Goal: Transaction & Acquisition: Subscribe to service/newsletter

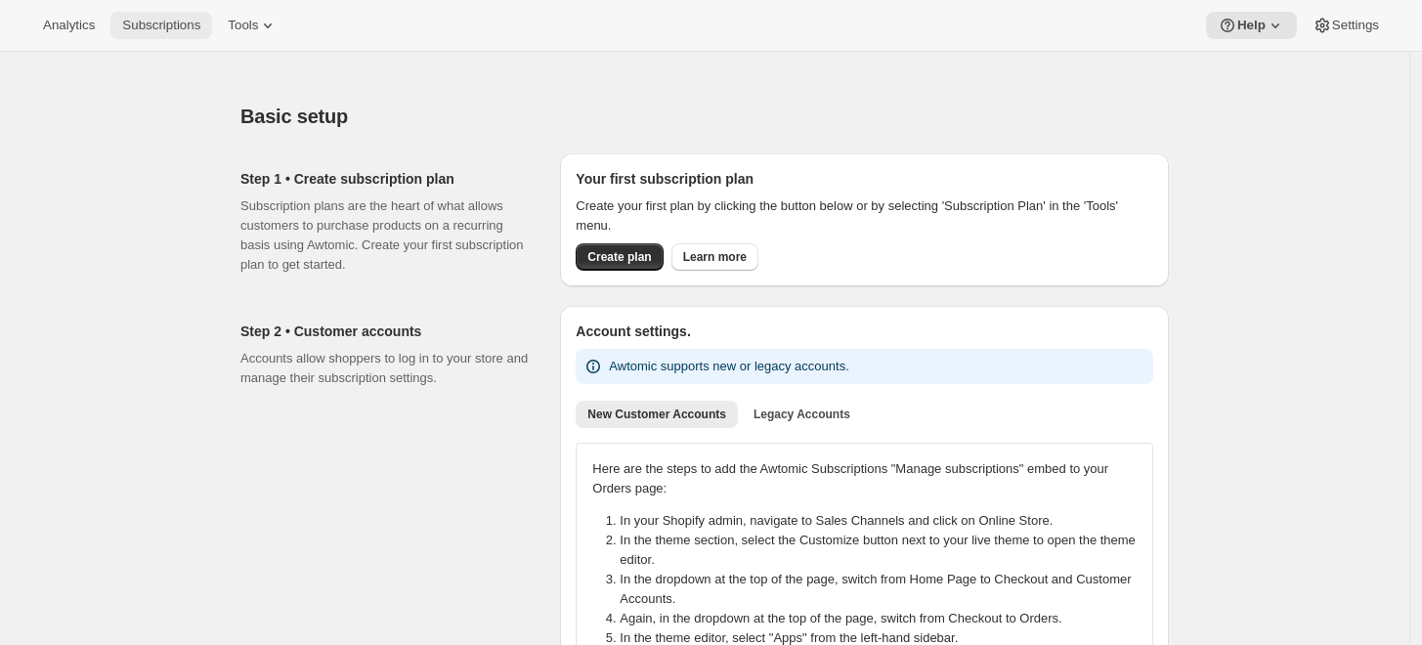
click at [183, 37] on button "Subscriptions" at bounding box center [161, 25] width 102 height 27
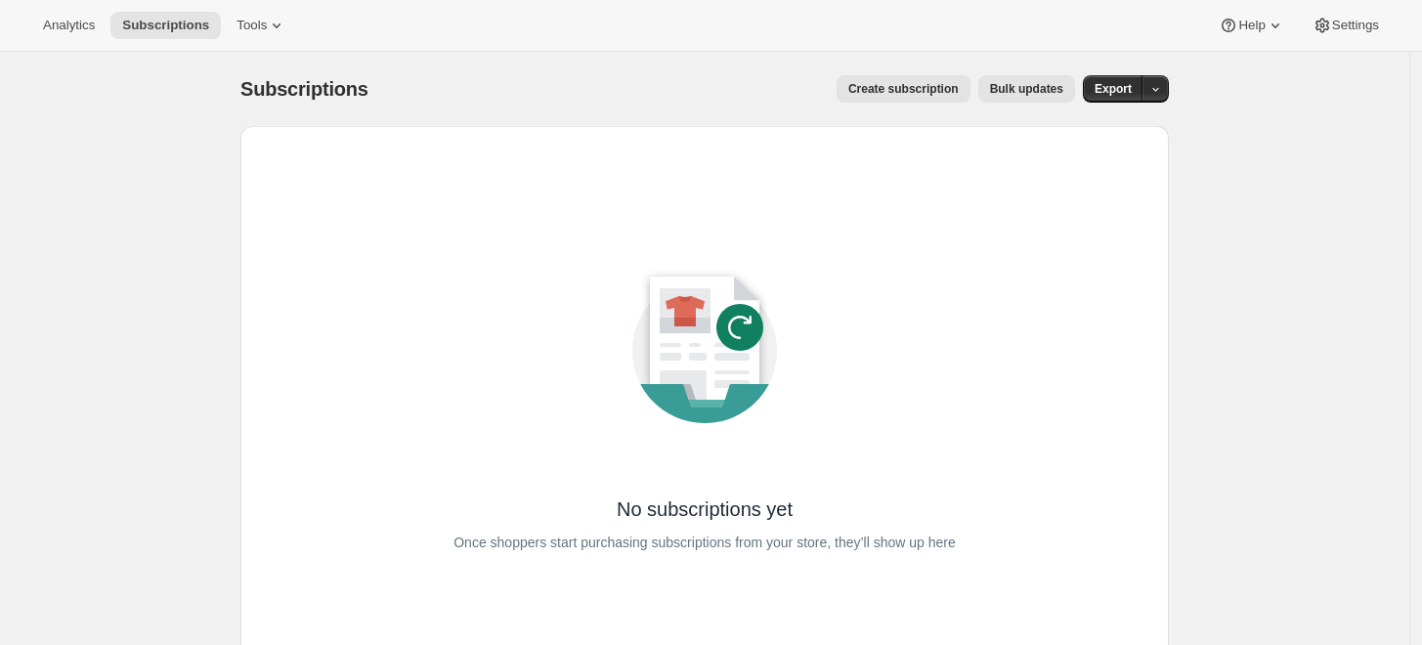
click at [674, 166] on div "No subscriptions yet Once shoppers start purchasing subscriptions from your sto…" at bounding box center [705, 397] width 866 height 481
click at [949, 90] on span "Create subscription" at bounding box center [904, 89] width 110 height 16
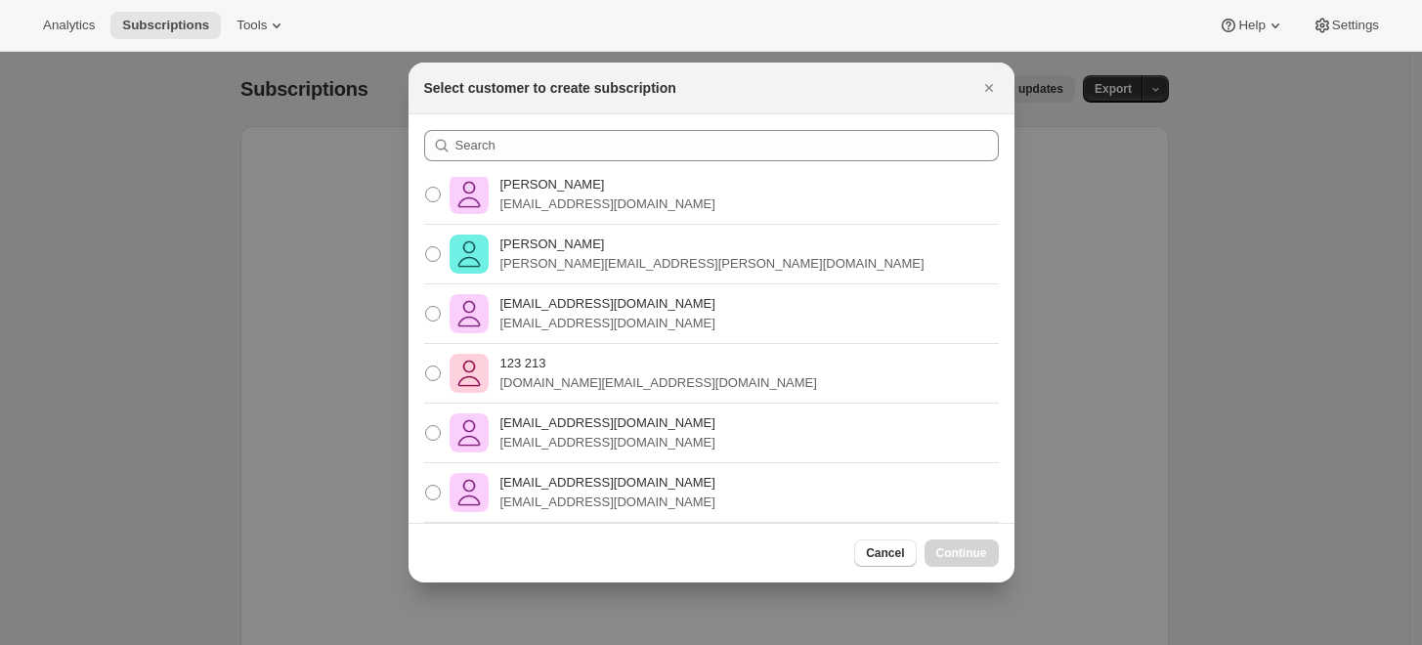
scroll to position [203, 0]
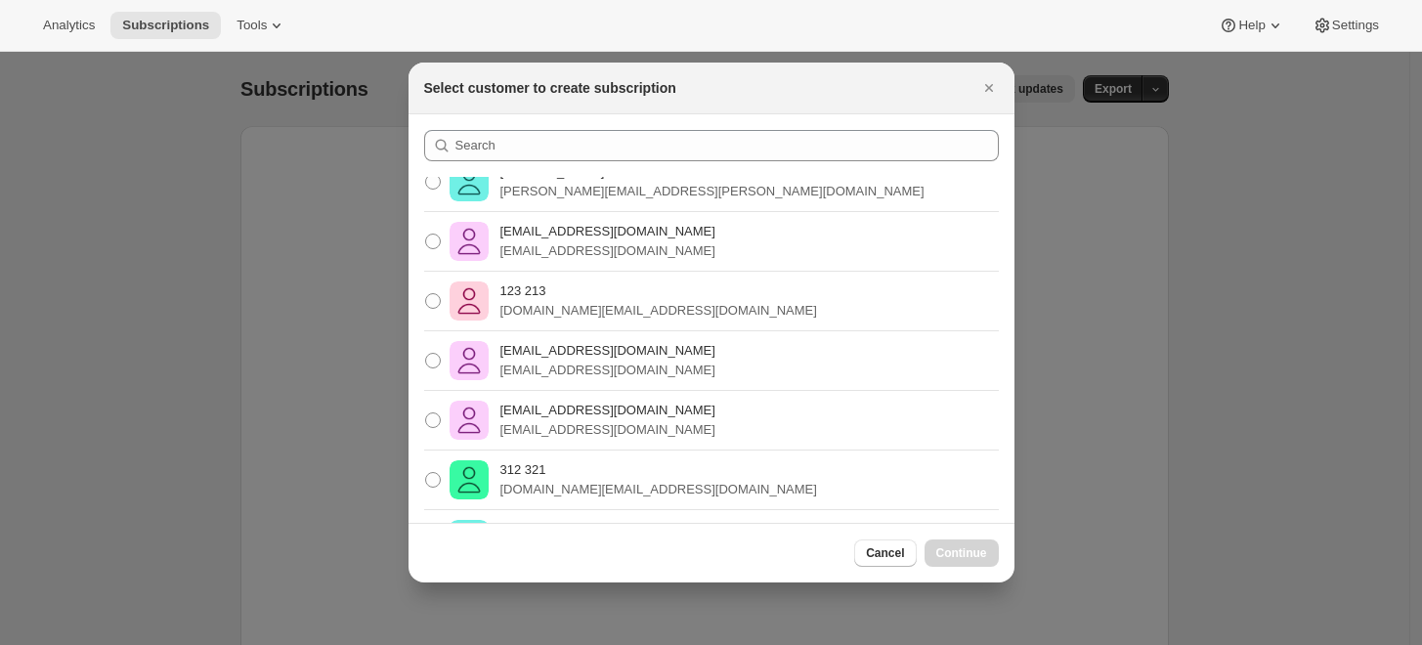
click at [1136, 228] on div at bounding box center [711, 322] width 1422 height 645
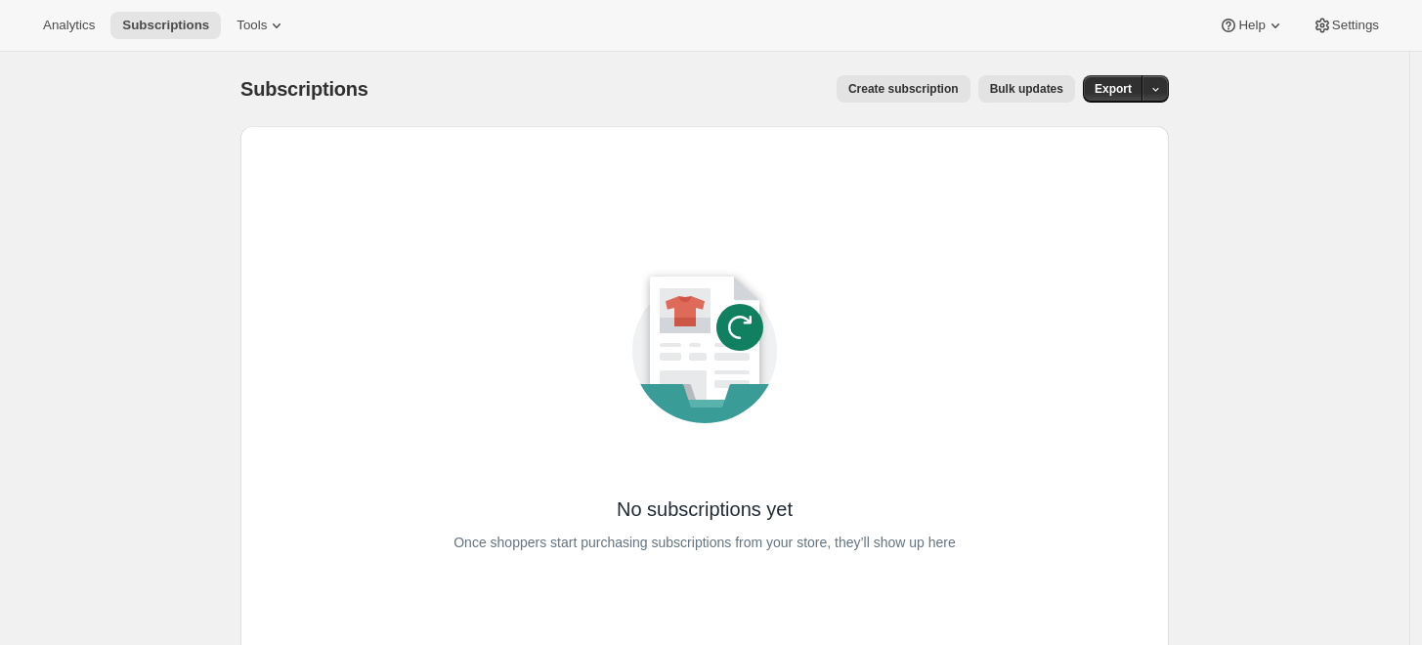
click at [927, 95] on span "Create subscription" at bounding box center [904, 89] width 110 height 16
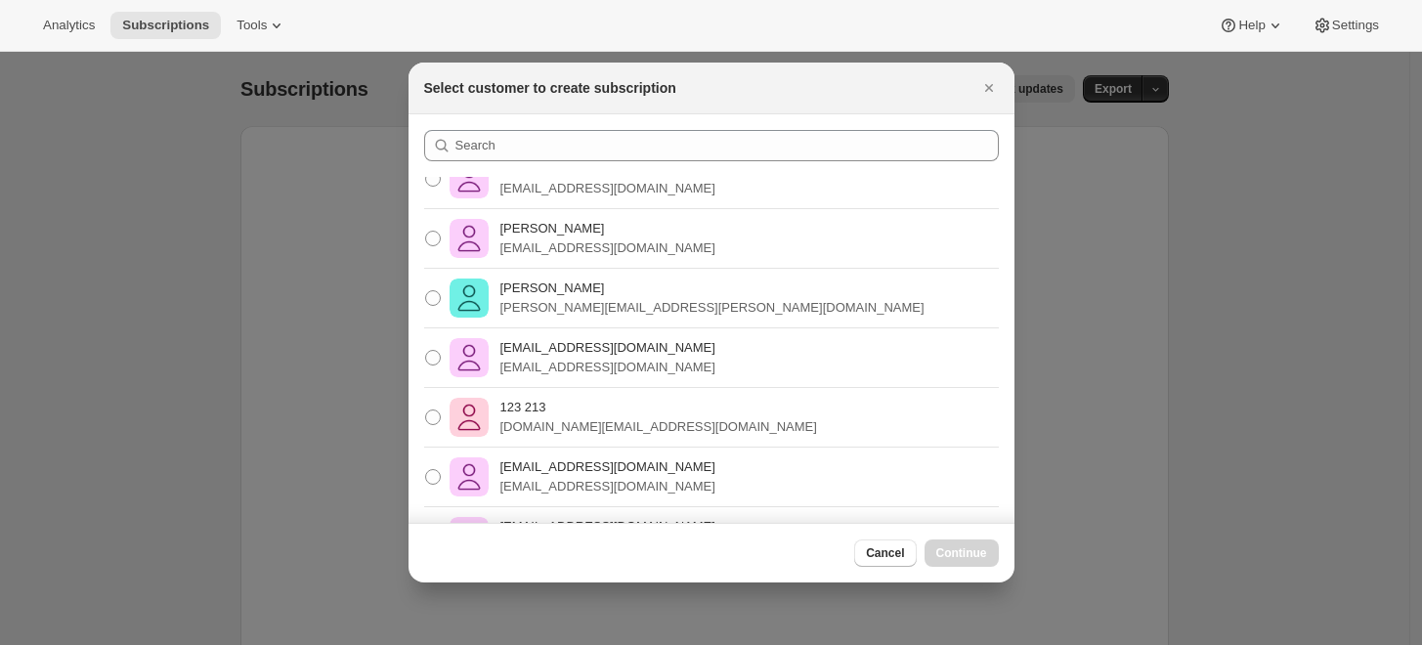
scroll to position [217, 0]
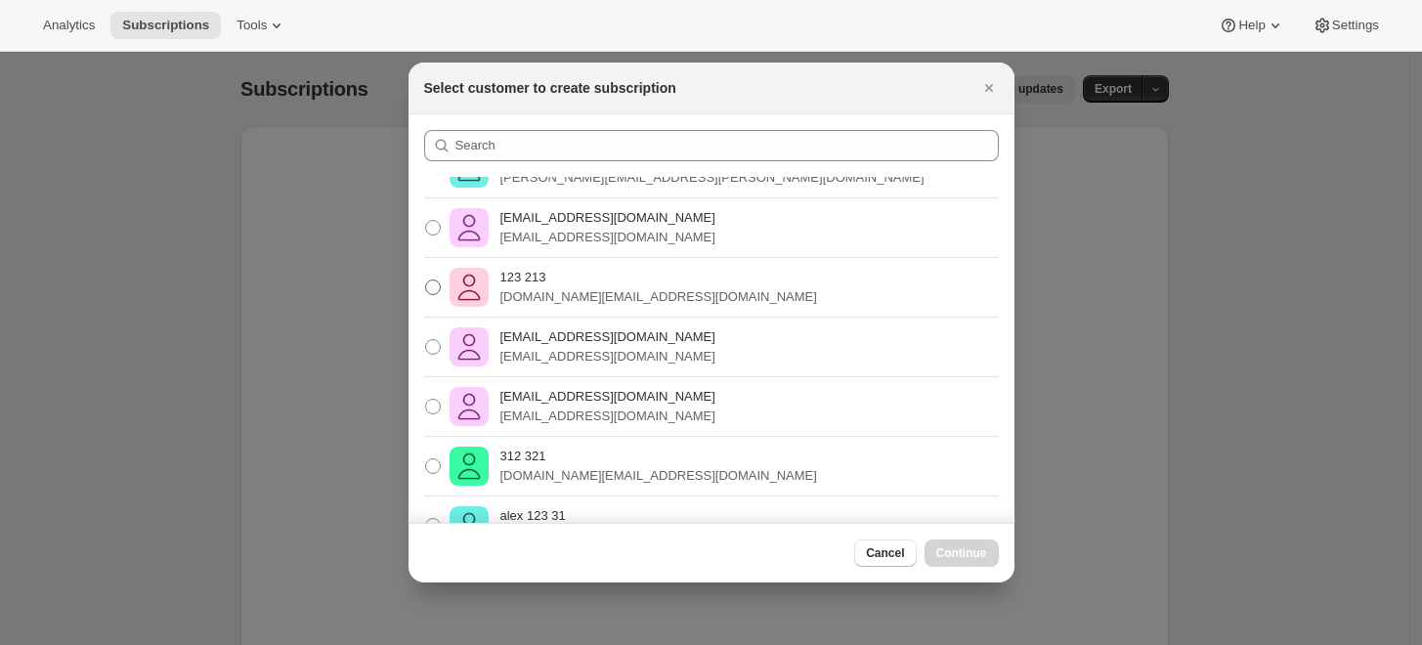
click at [454, 289] on img ":ro:" at bounding box center [469, 287] width 39 height 39
click at [426, 281] on input "123 213 [DOMAIN_NAME][EMAIL_ADDRESS][DOMAIN_NAME]" at bounding box center [425, 280] width 1 height 1
radio input "true"
drag, startPoint x: 975, startPoint y: 570, endPoint x: 969, endPoint y: 559, distance: 12.2
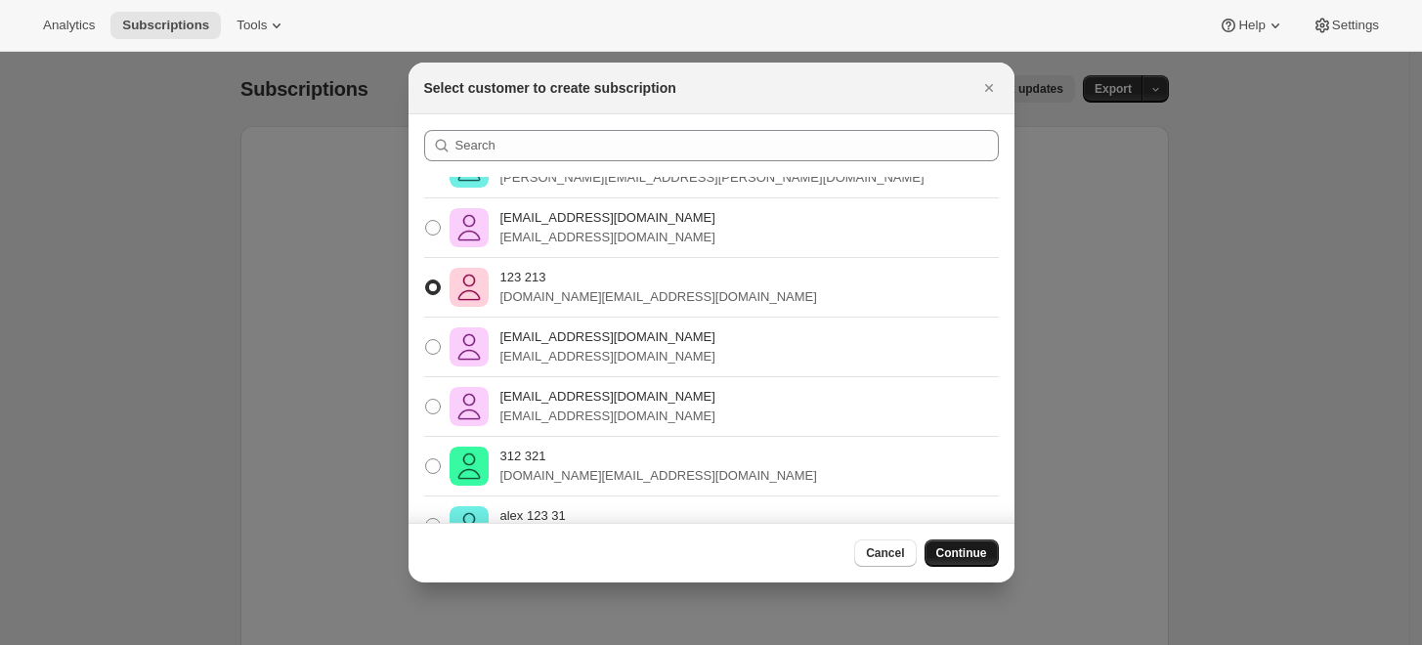
click at [976, 570] on div "Cancel Continue" at bounding box center [712, 553] width 606 height 60
click at [968, 555] on span "Continue" at bounding box center [962, 554] width 51 height 16
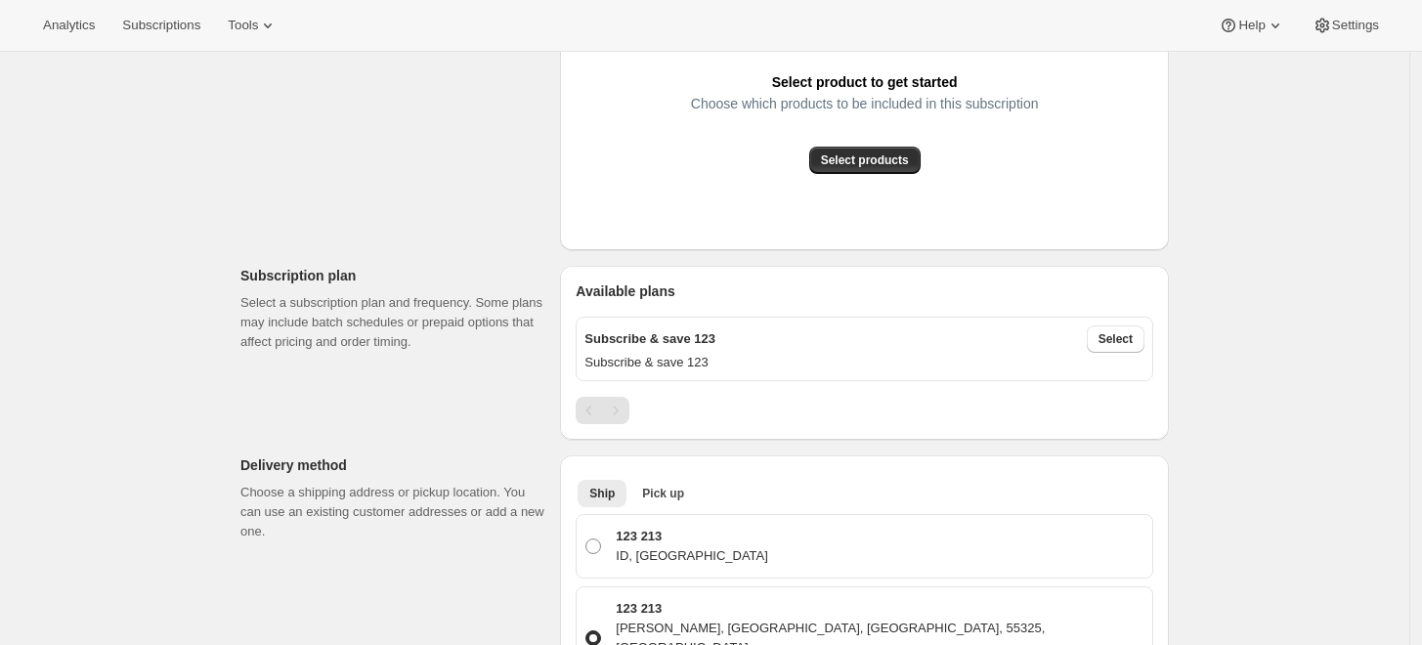
scroll to position [434, 0]
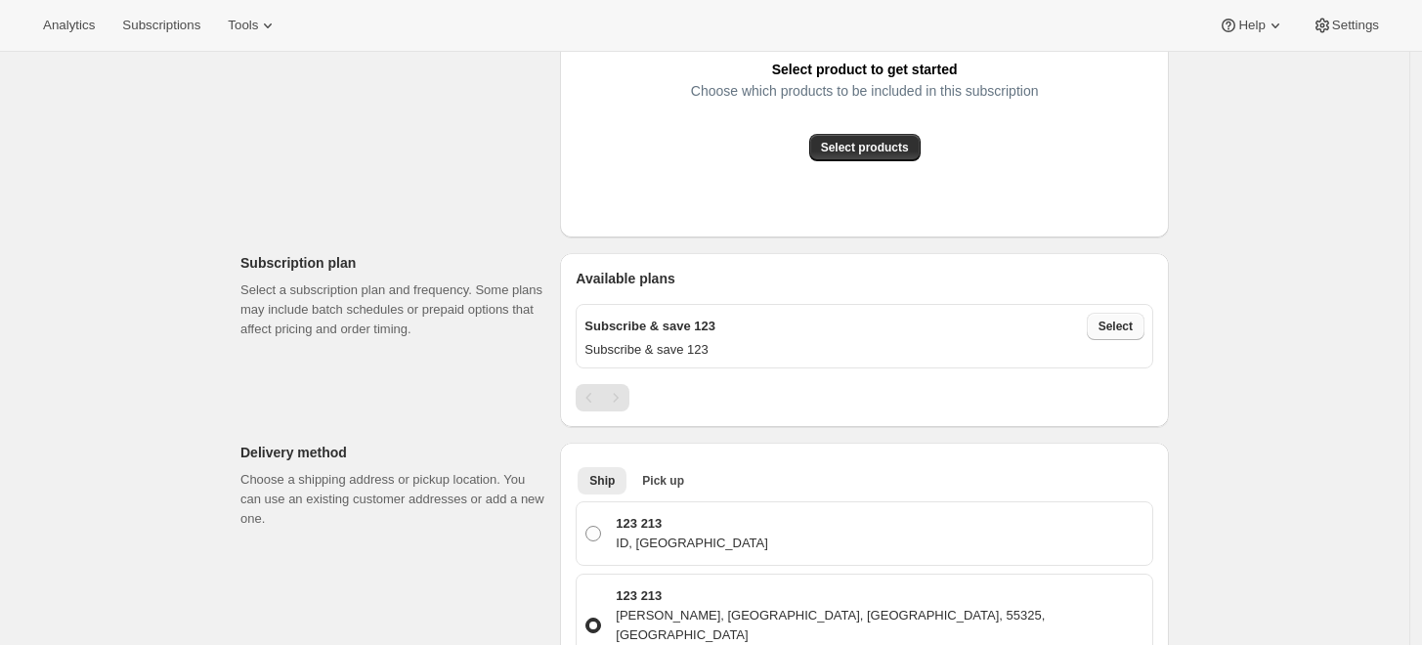
click at [1114, 323] on span "Select" at bounding box center [1116, 327] width 34 height 16
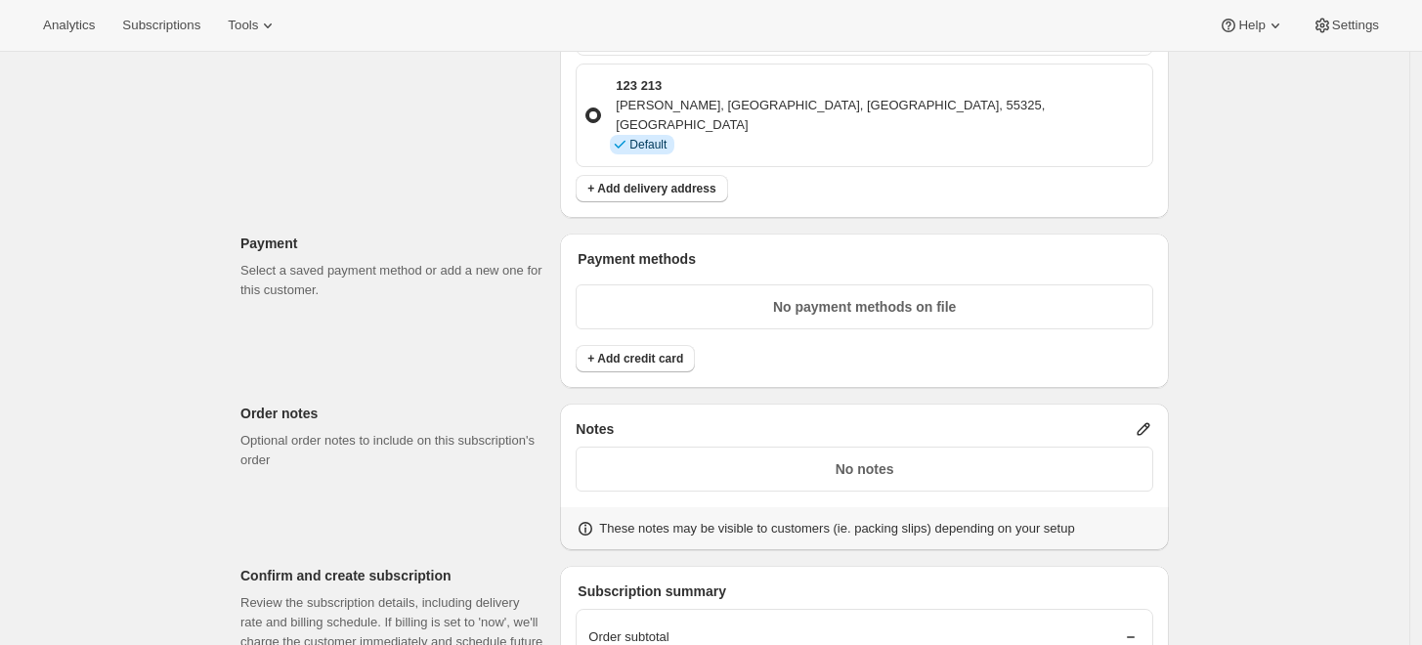
scroll to position [1545, 0]
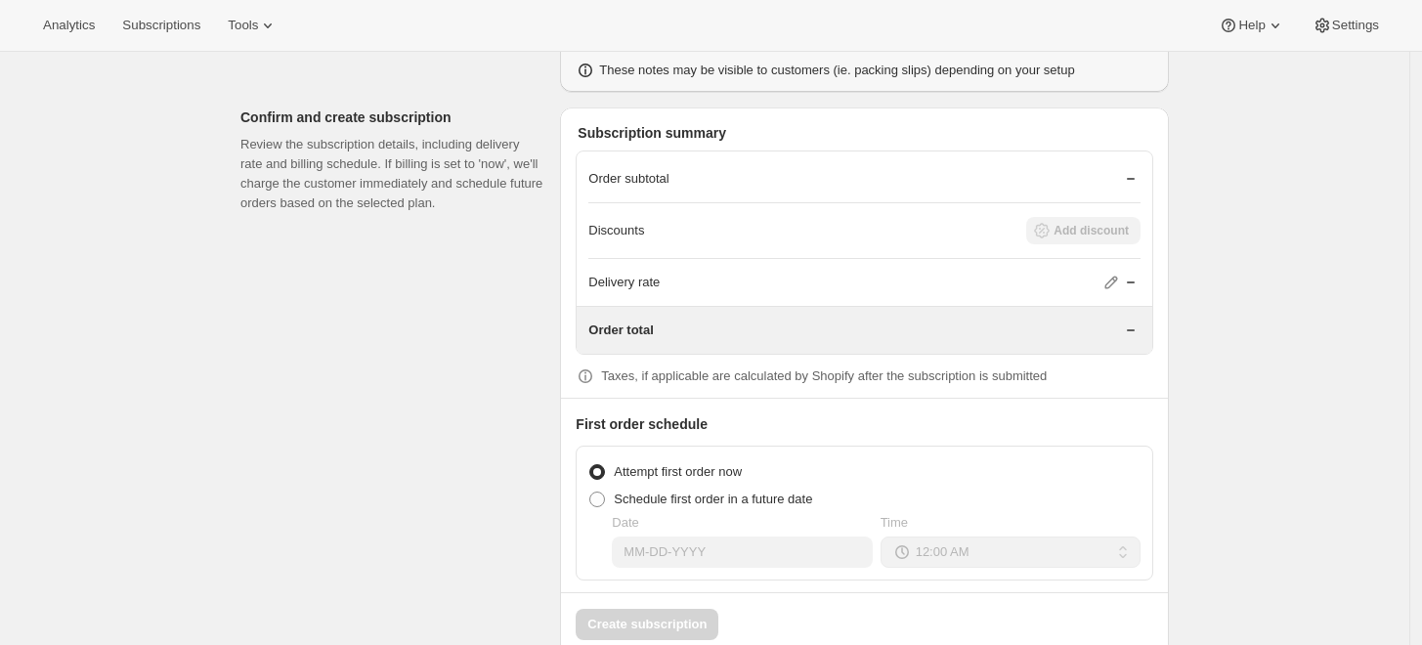
click at [643, 592] on div "Create subscription" at bounding box center [864, 616] width 607 height 48
click at [618, 486] on label "Schedule first order in a future date" at bounding box center [701, 499] width 224 height 27
click at [590, 492] on input "Schedule first order in a future date" at bounding box center [589, 492] width 1 height 1
radio input "true"
click at [617, 458] on label "Attempt first order now" at bounding box center [665, 471] width 153 height 27
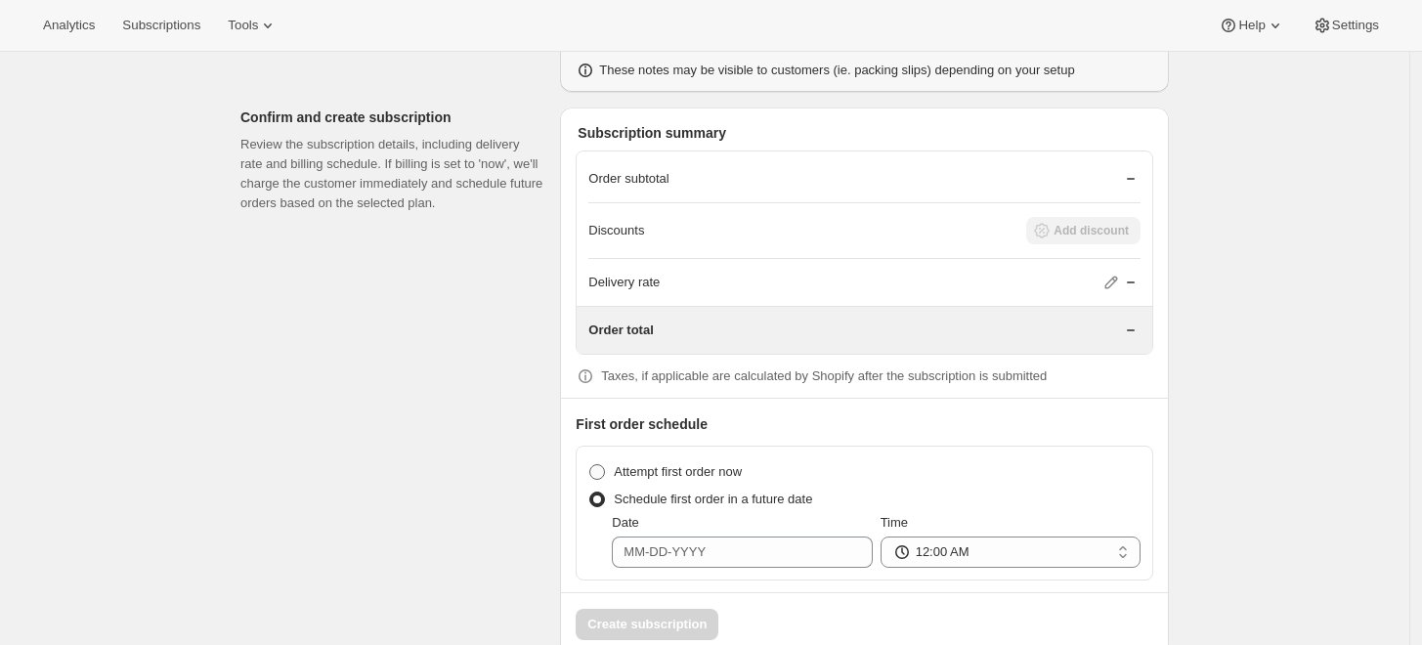
click at [590, 464] on input "Attempt first order now" at bounding box center [589, 464] width 1 height 1
radio input "true"
click at [612, 486] on label "Schedule first order in a future date" at bounding box center [701, 499] width 224 height 27
click at [590, 492] on input "Schedule first order in a future date" at bounding box center [589, 492] width 1 height 1
radio input "true"
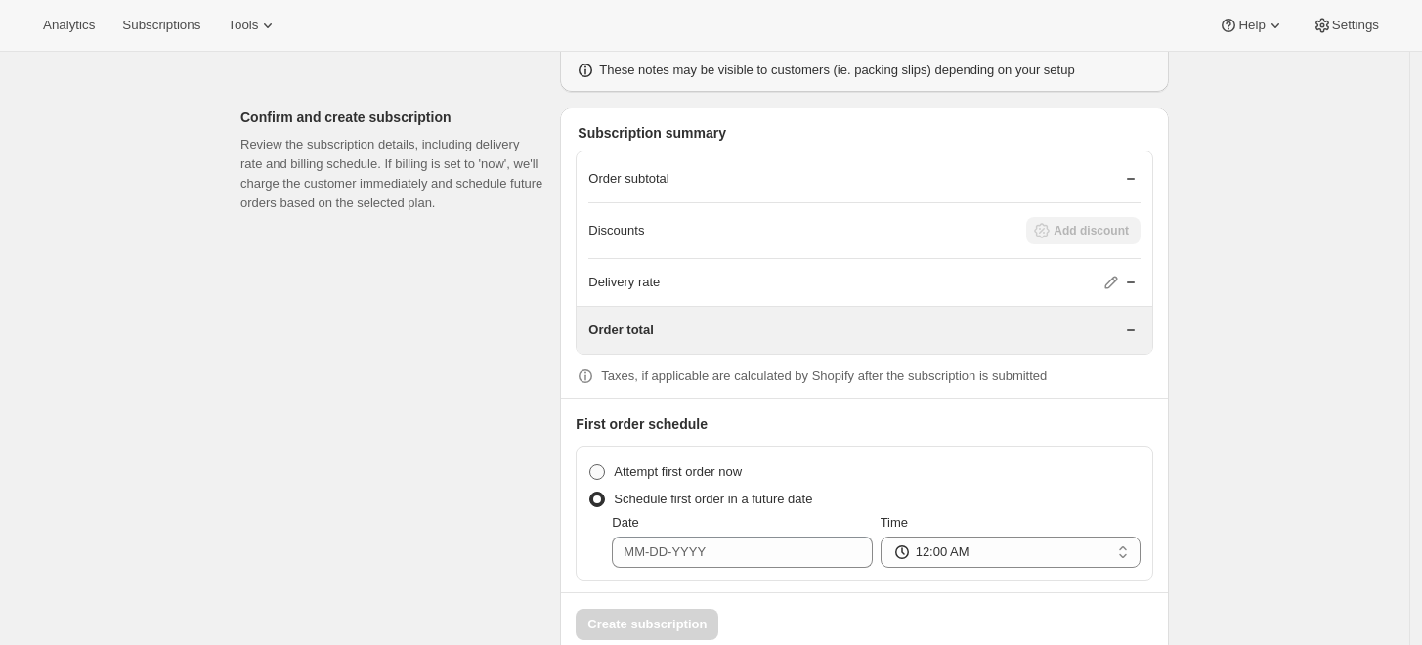
click at [625, 464] on span "Attempt first order now" at bounding box center [678, 471] width 128 height 15
click at [590, 464] on input "Attempt first order now" at bounding box center [589, 464] width 1 height 1
radio input "true"
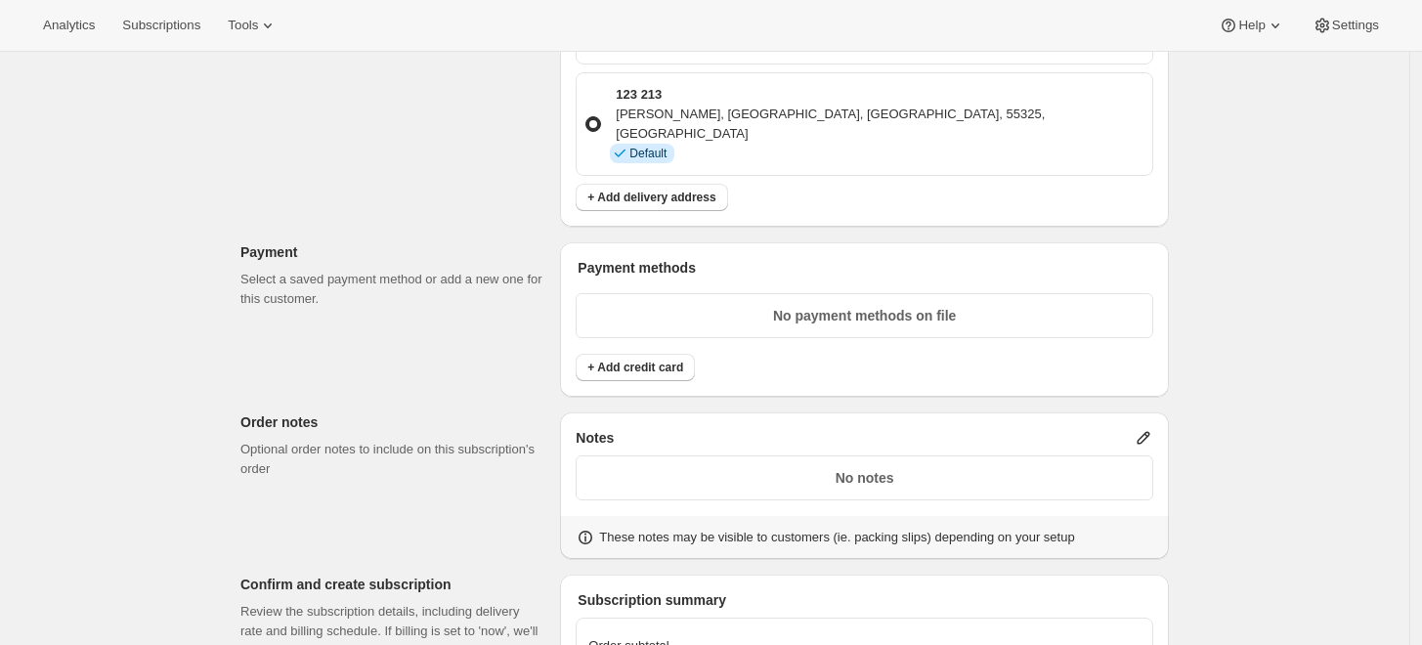
scroll to position [1001, 0]
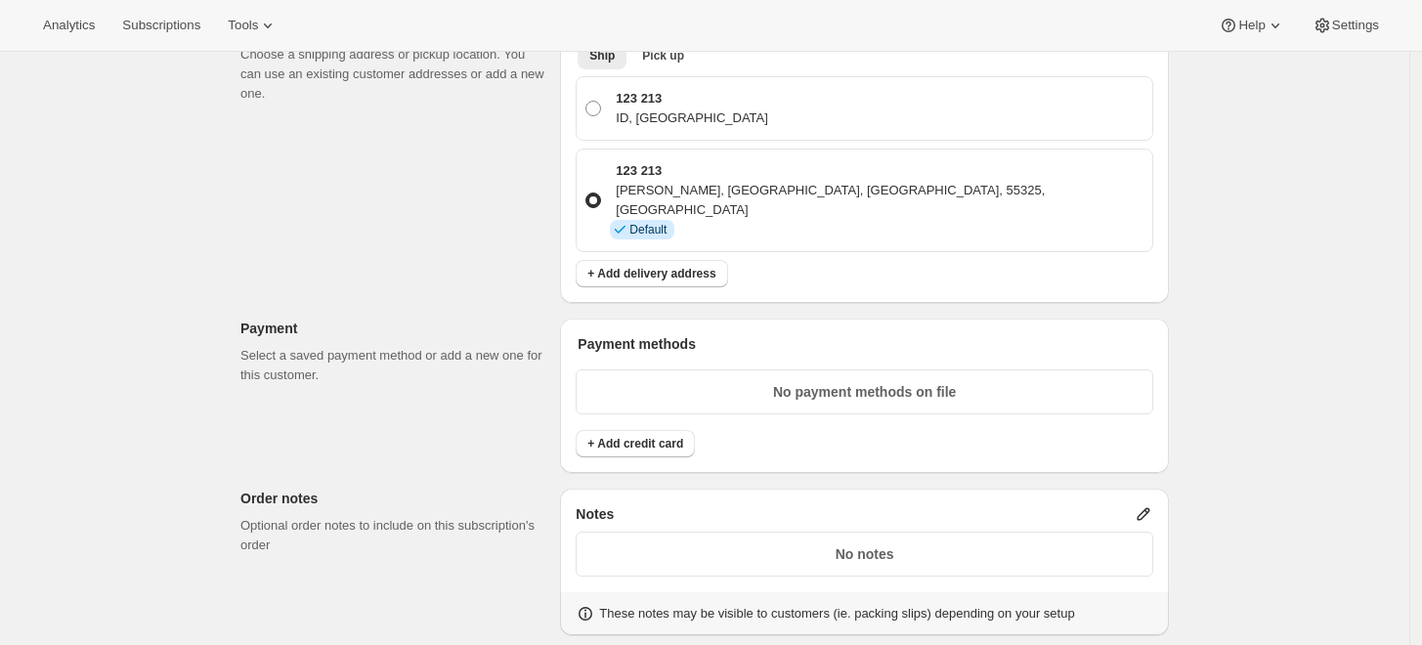
click at [720, 382] on p "No payment methods on file" at bounding box center [865, 392] width 552 height 20
click at [664, 436] on span "+ Add credit card" at bounding box center [636, 444] width 96 height 16
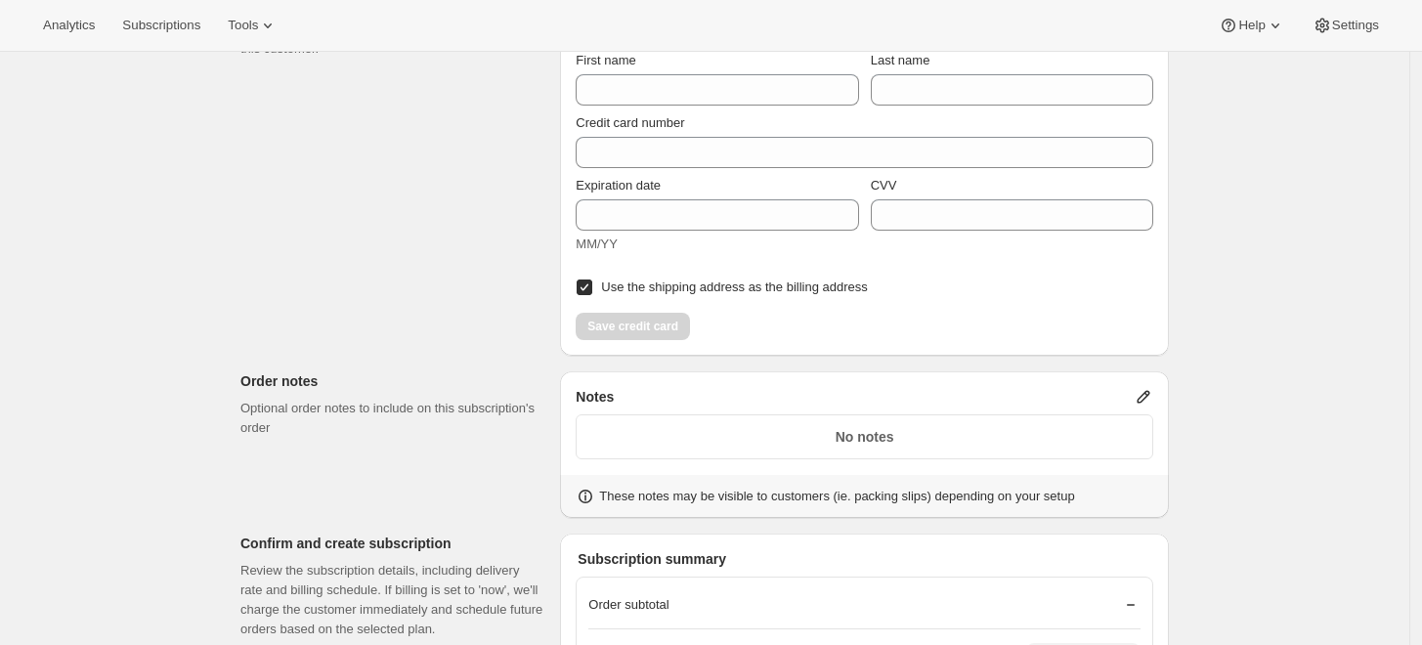
scroll to position [1219, 0]
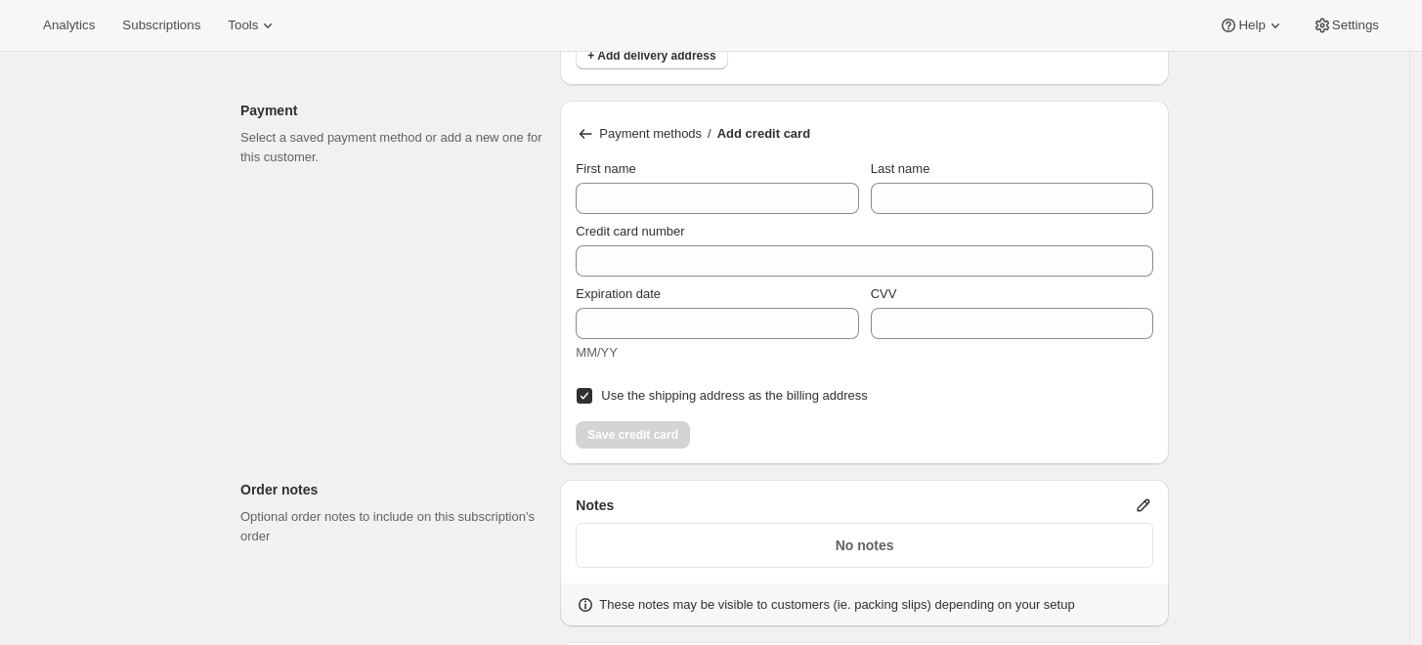
click at [580, 109] on div "Payment methods / Add credit card First name Last name Credit card number Expir…" at bounding box center [864, 283] width 609 height 364
click at [588, 116] on div "Payment methods / Add credit card" at bounding box center [865, 133] width 578 height 35
click at [595, 124] on icon at bounding box center [586, 134] width 20 height 20
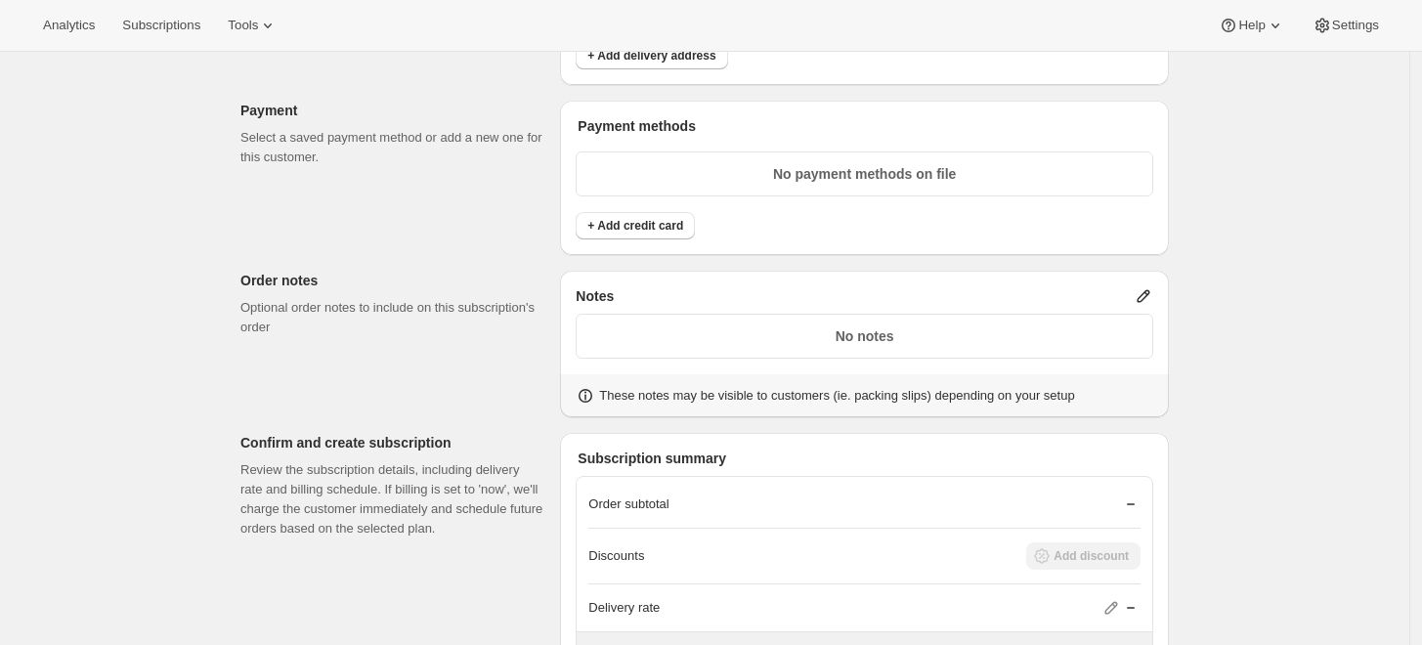
click at [935, 164] on p "No payment methods on file" at bounding box center [865, 174] width 552 height 20
click at [949, 164] on p "No payment methods on file" at bounding box center [865, 174] width 552 height 20
drag, startPoint x: 917, startPoint y: 304, endPoint x: 908, endPoint y: 309, distance: 10.1
click at [917, 314] on div "No notes" at bounding box center [865, 336] width 578 height 45
click at [819, 327] on div "No notes" at bounding box center [865, 340] width 578 height 68
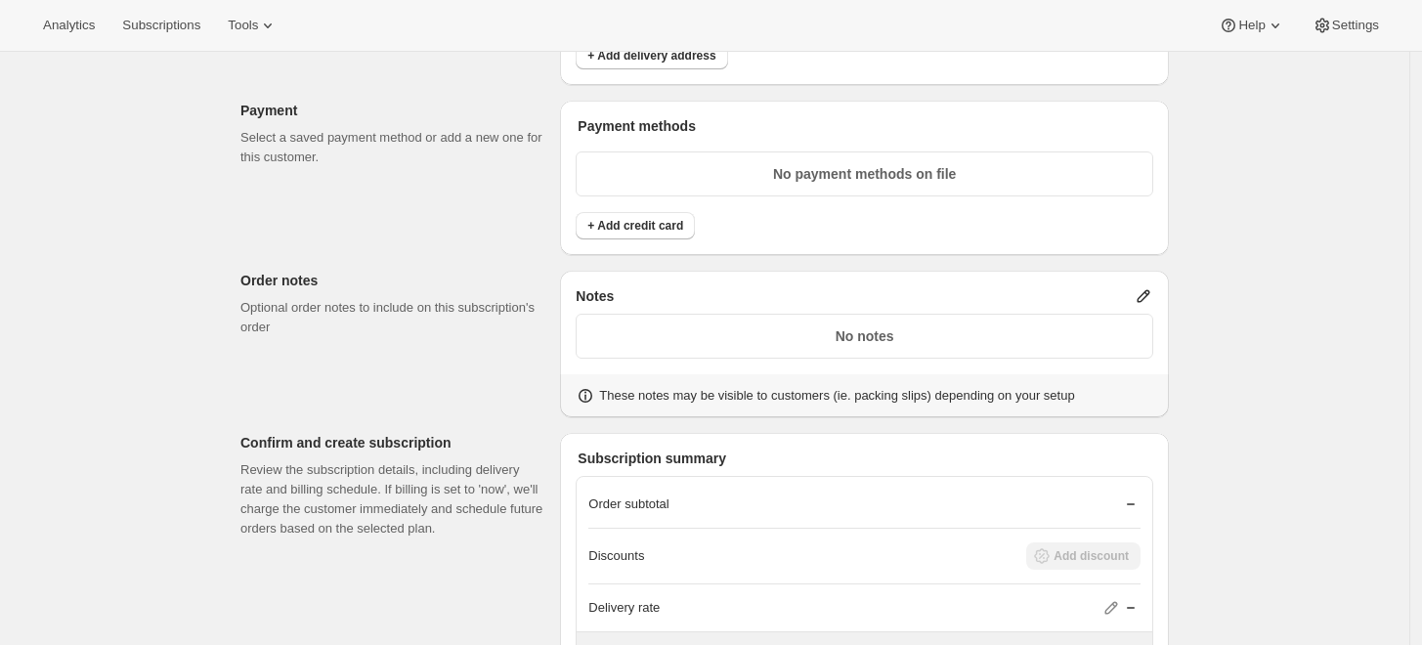
click at [864, 314] on div "No notes" at bounding box center [865, 336] width 578 height 45
click at [869, 327] on p "No notes" at bounding box center [865, 337] width 552 height 20
drag, startPoint x: 868, startPoint y: 291, endPoint x: 852, endPoint y: 299, distance: 17.5
click at [859, 327] on p "No notes" at bounding box center [865, 337] width 552 height 20
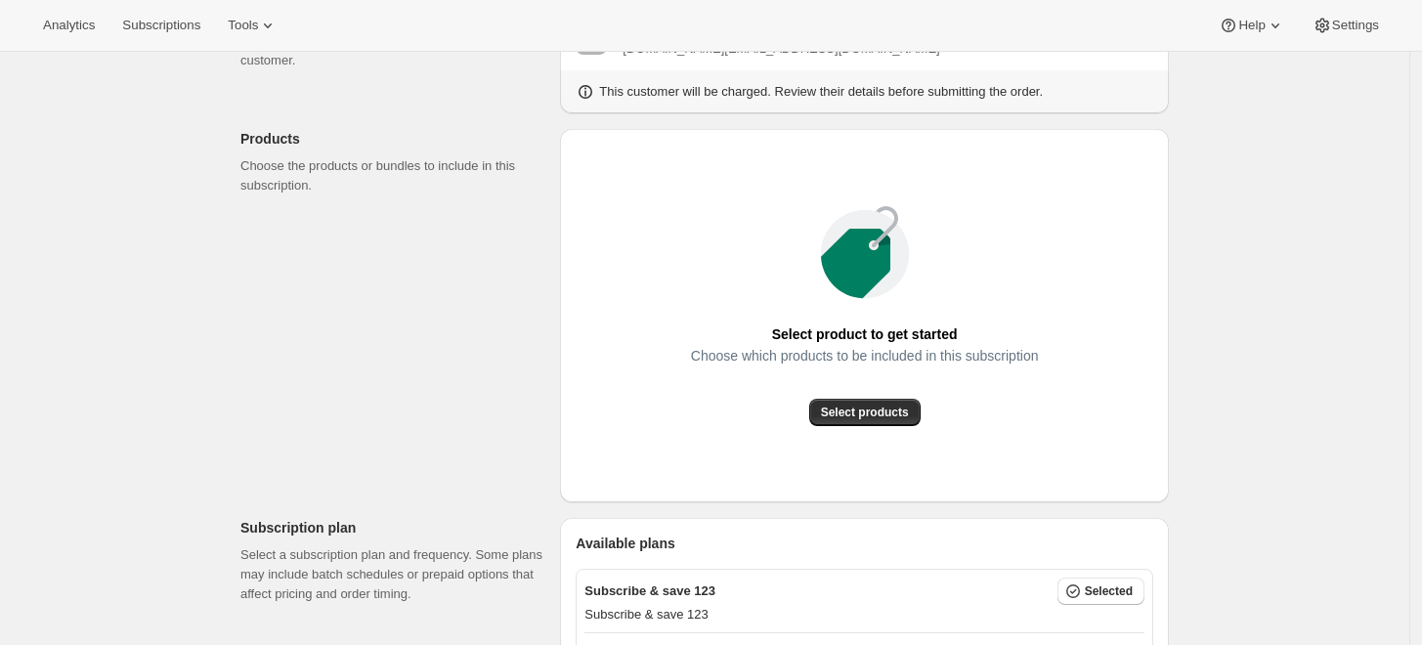
scroll to position [0, 0]
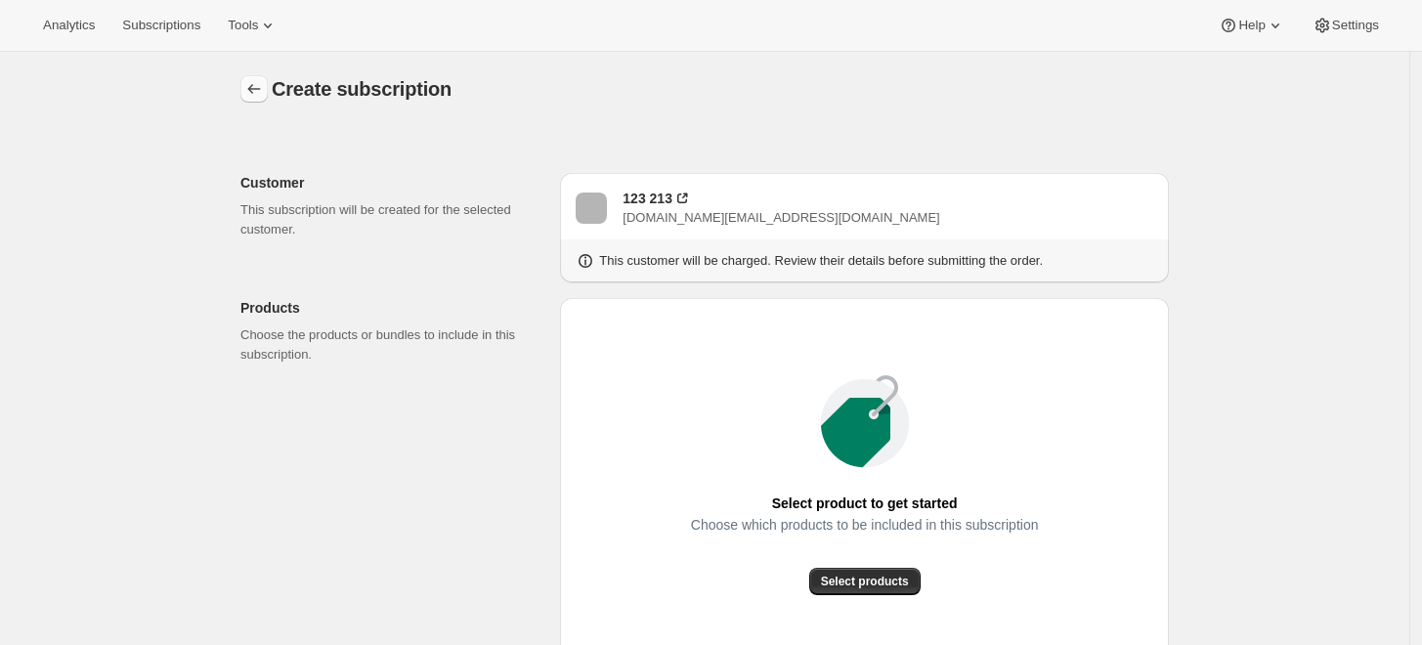
click at [264, 94] on icon "button" at bounding box center [254, 89] width 20 height 20
